Goal: Task Accomplishment & Management: Complete application form

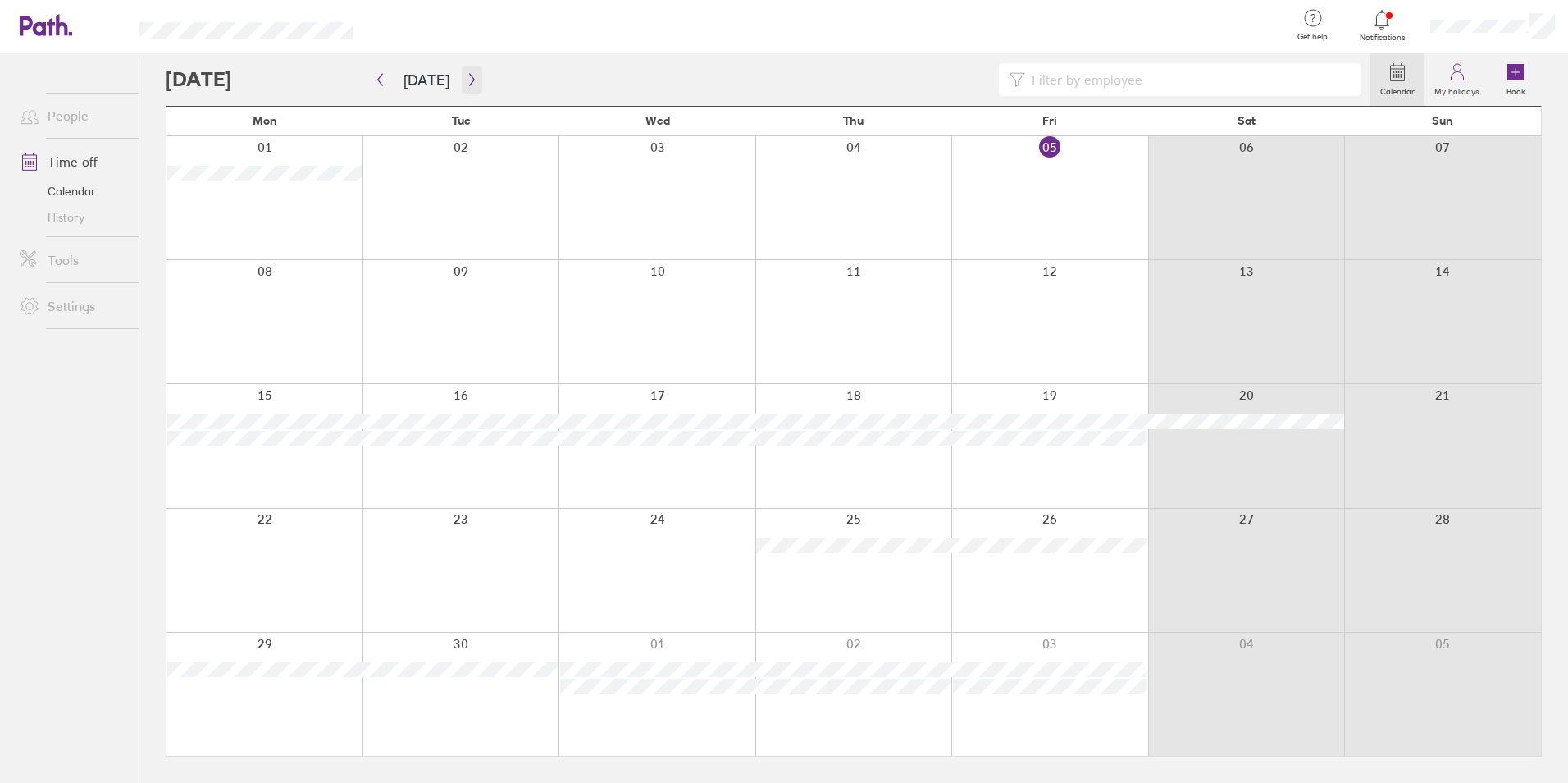
click at [466, 79] on icon "button" at bounding box center [472, 79] width 12 height 13
click at [1517, 77] on icon at bounding box center [1515, 72] width 16 height 16
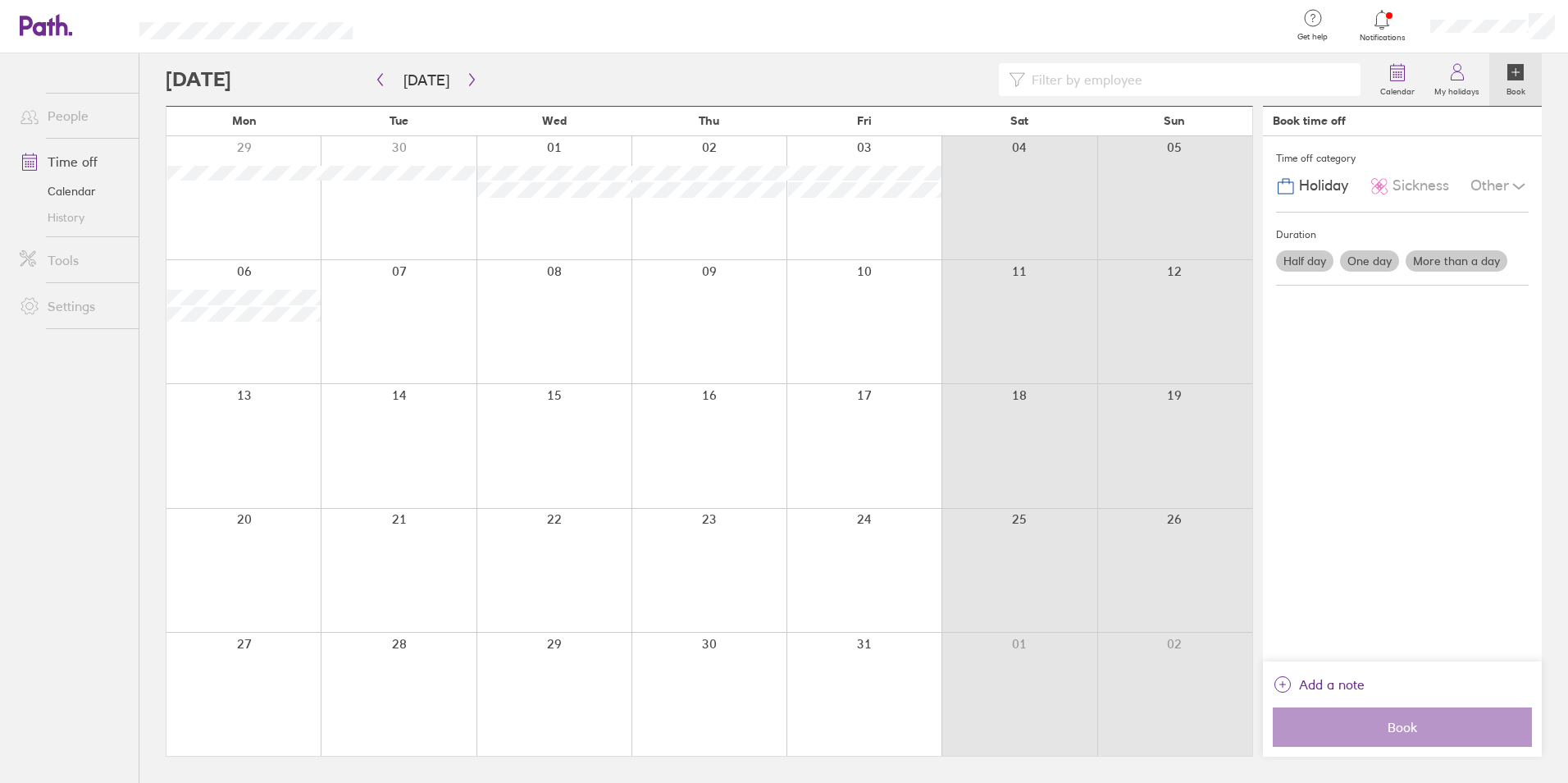
click at [1358, 261] on label "One day" at bounding box center [1368, 261] width 59 height 21
click at [0, 0] on input "One day" at bounding box center [0, 0] width 0 height 0
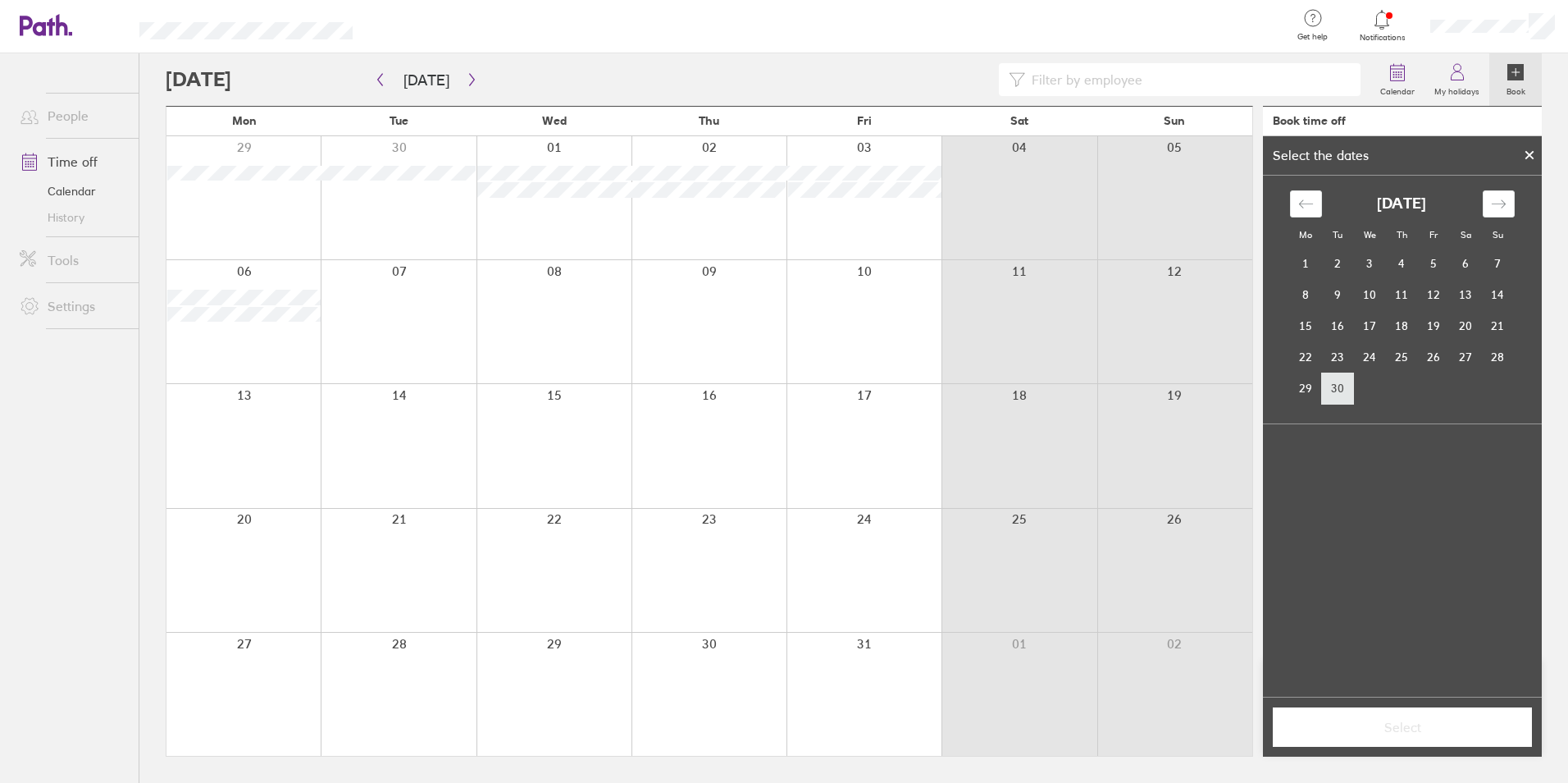
click at [1342, 381] on td "30" at bounding box center [1337, 388] width 32 height 31
click at [1420, 732] on span "Select" at bounding box center [1401, 726] width 237 height 15
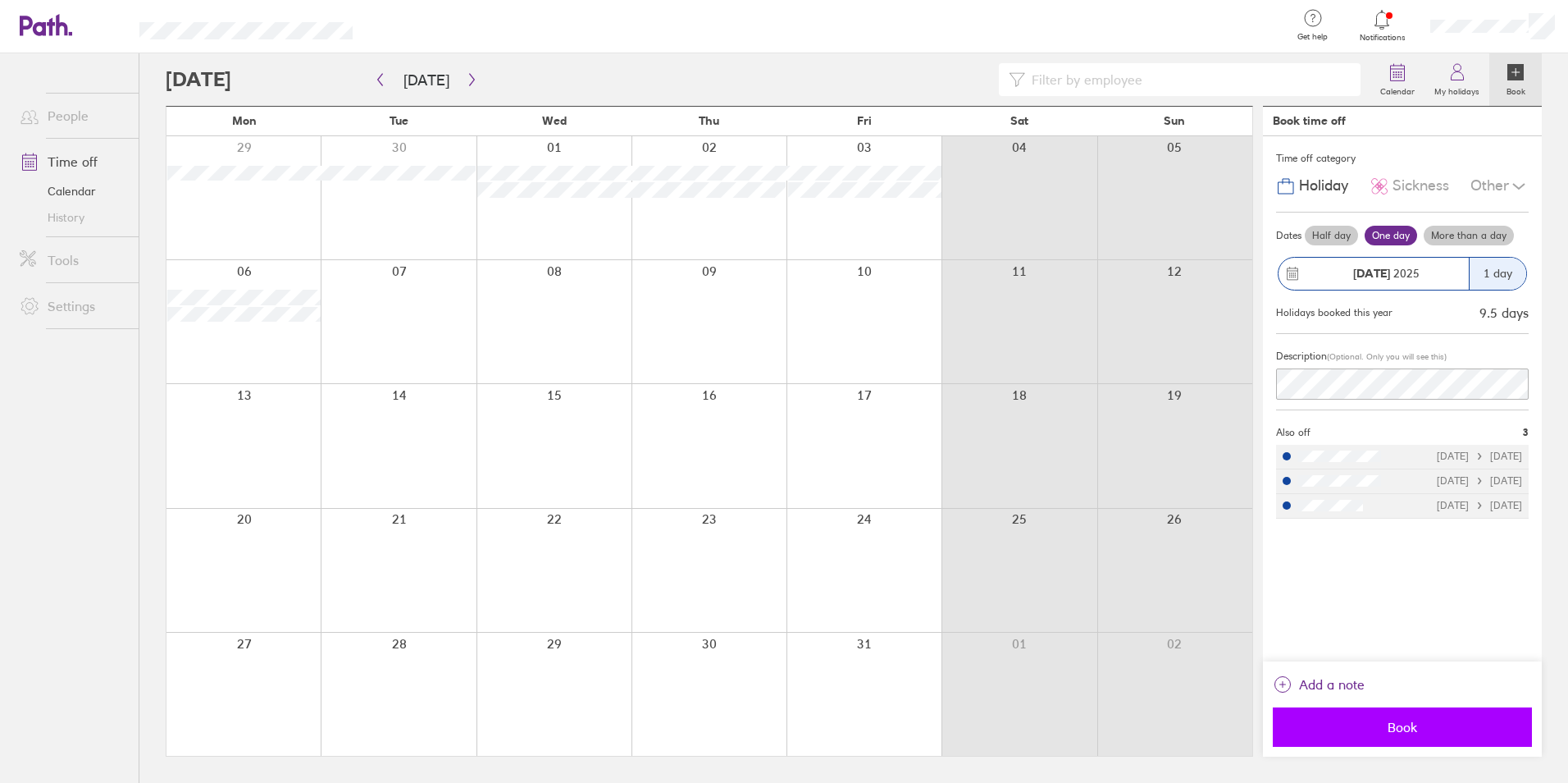
click at [1411, 724] on span "Book" at bounding box center [1401, 726] width 237 height 15
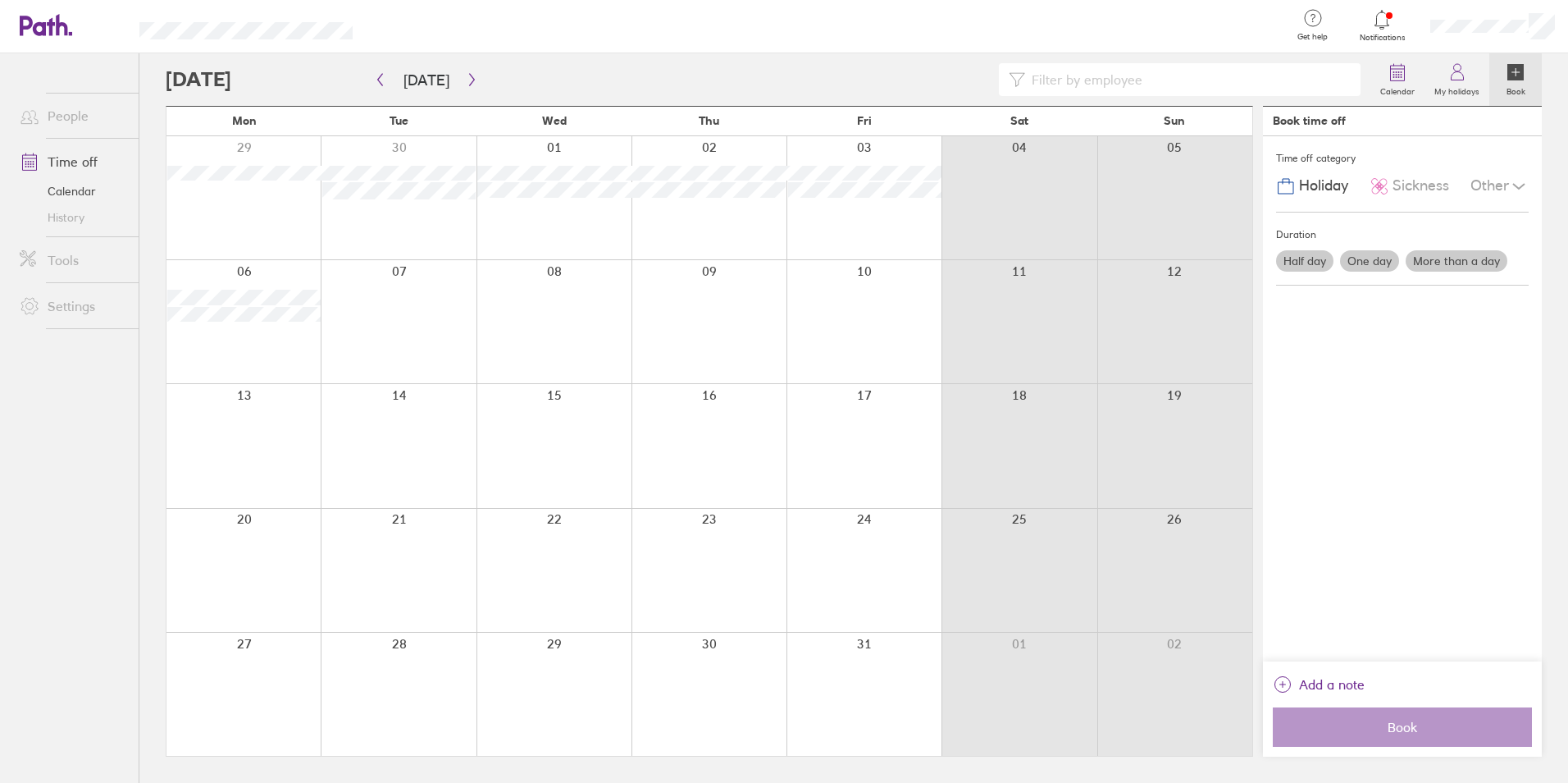
click at [1453, 255] on label "More than a day" at bounding box center [1456, 261] width 102 height 21
click at [0, 0] on input "More than a day" at bounding box center [0, 0] width 0 height 0
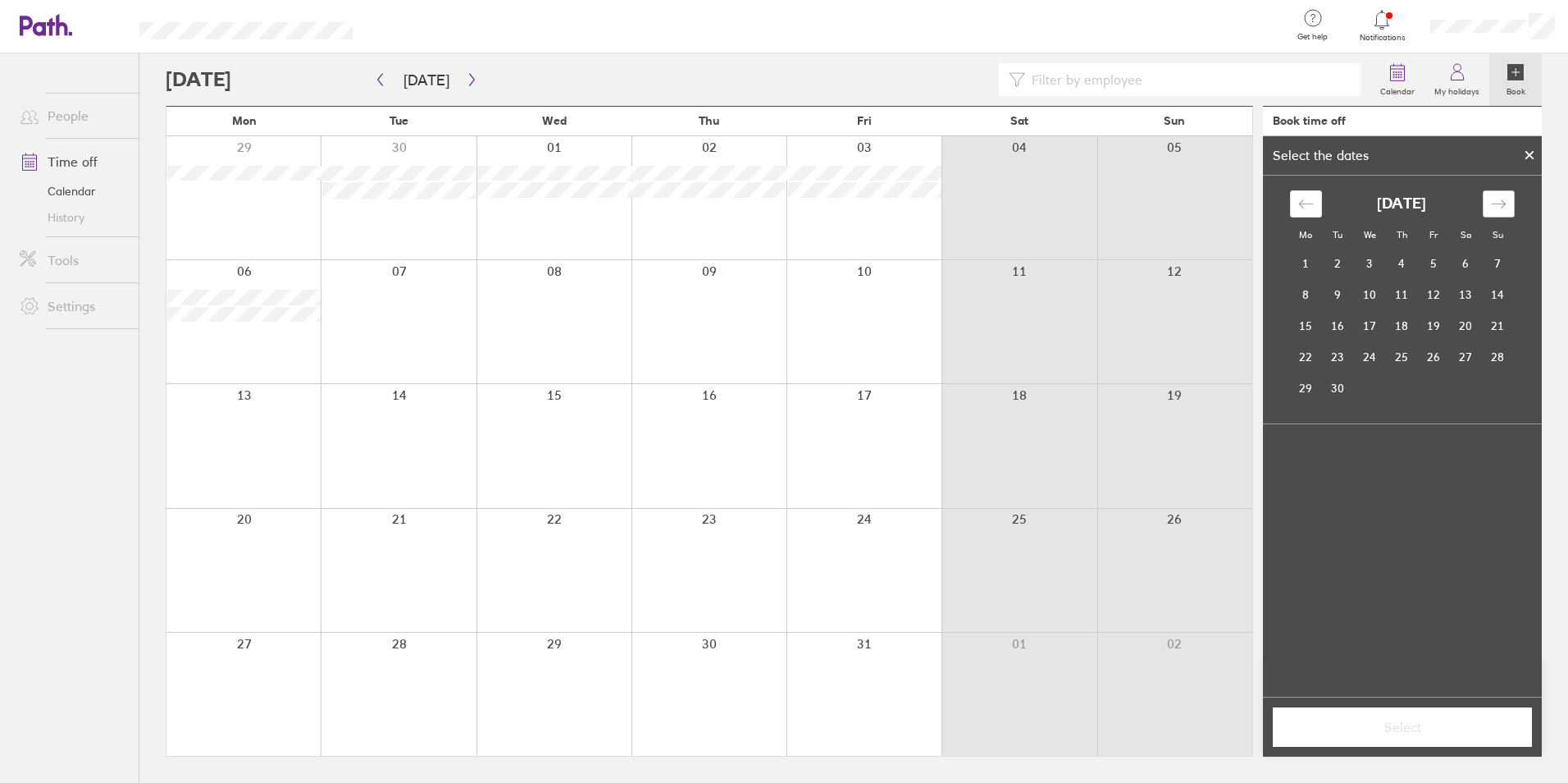
click at [1499, 191] on div "Move forward to switch to the next month." at bounding box center [1498, 204] width 32 height 27
click at [1331, 293] on td "7" at bounding box center [1337, 294] width 32 height 31
click at [1423, 297] on td "10" at bounding box center [1433, 294] width 32 height 31
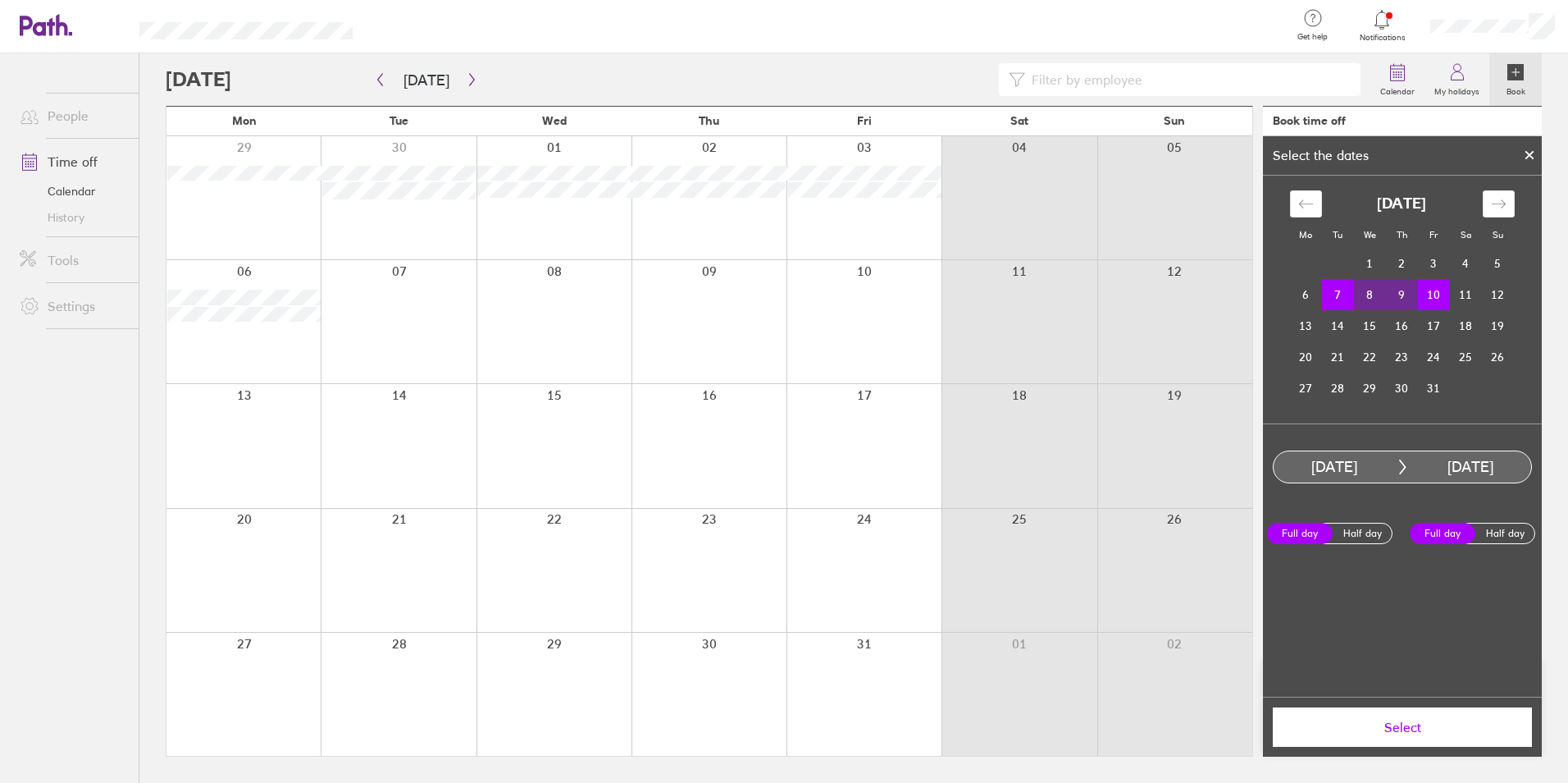
click at [1403, 719] on span "Select" at bounding box center [1401, 726] width 237 height 15
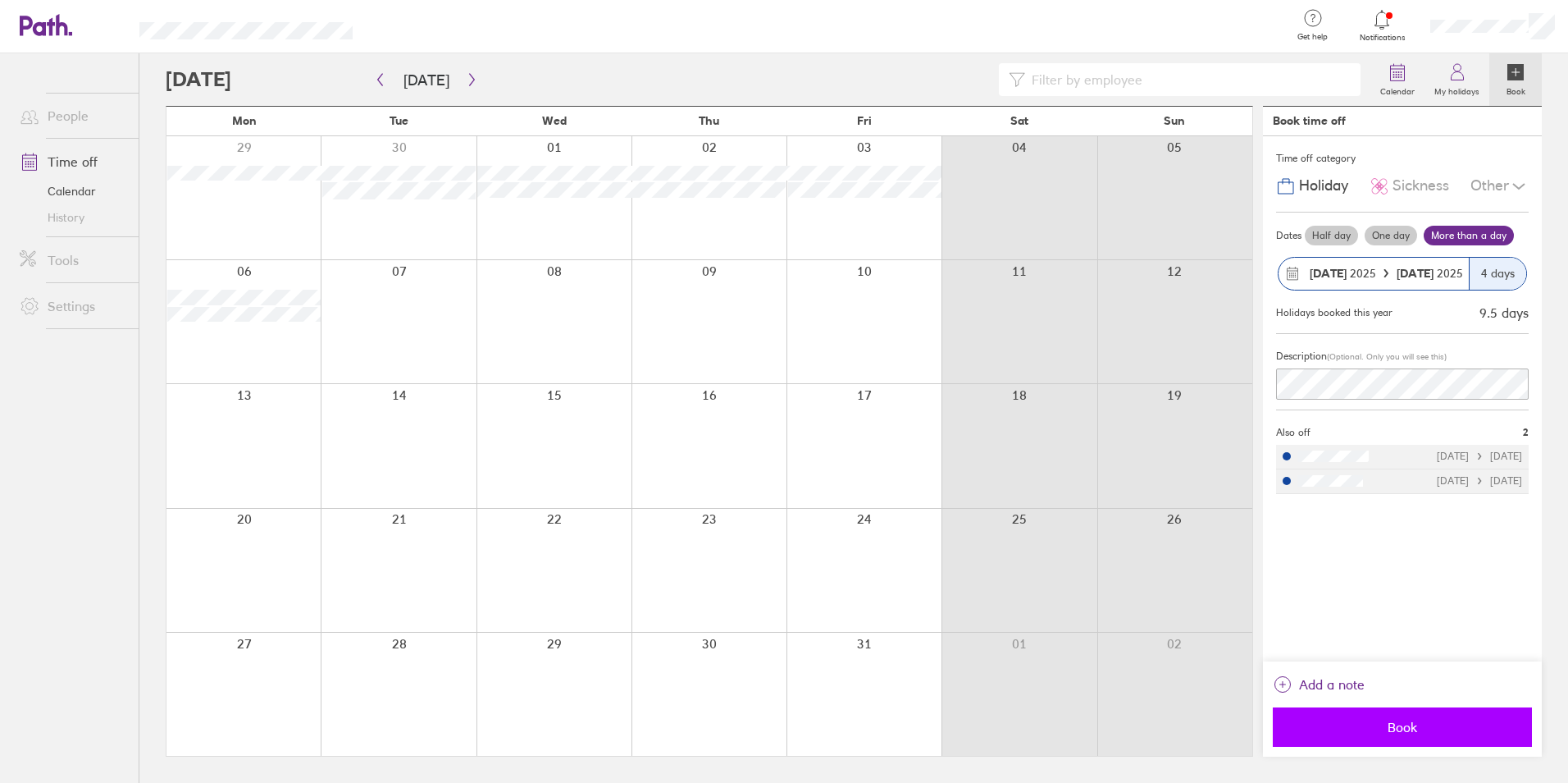
click at [1415, 728] on span "Book" at bounding box center [1401, 726] width 237 height 15
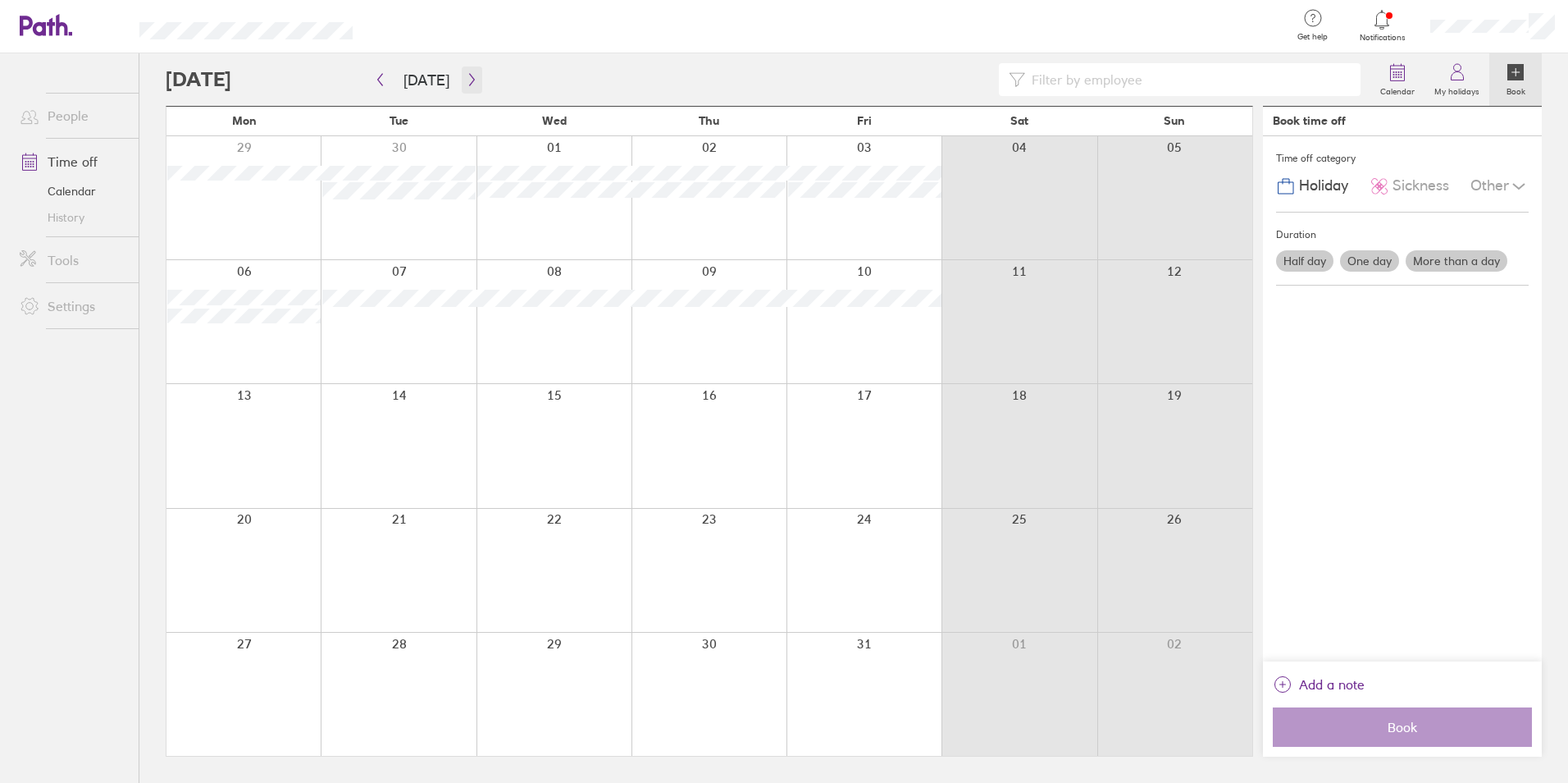
click at [472, 76] on icon "button" at bounding box center [472, 79] width 12 height 13
